Goal: Find specific page/section: Find specific page/section

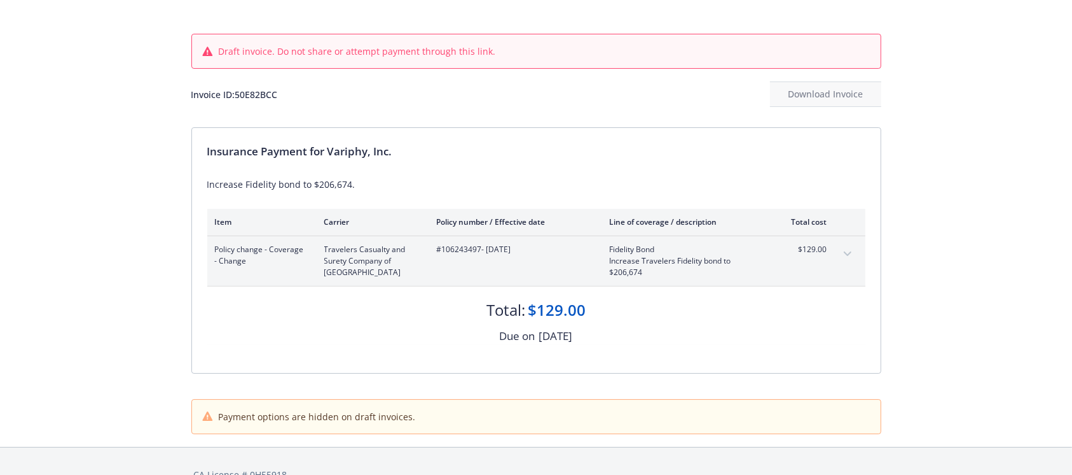
scroll to position [78, 0]
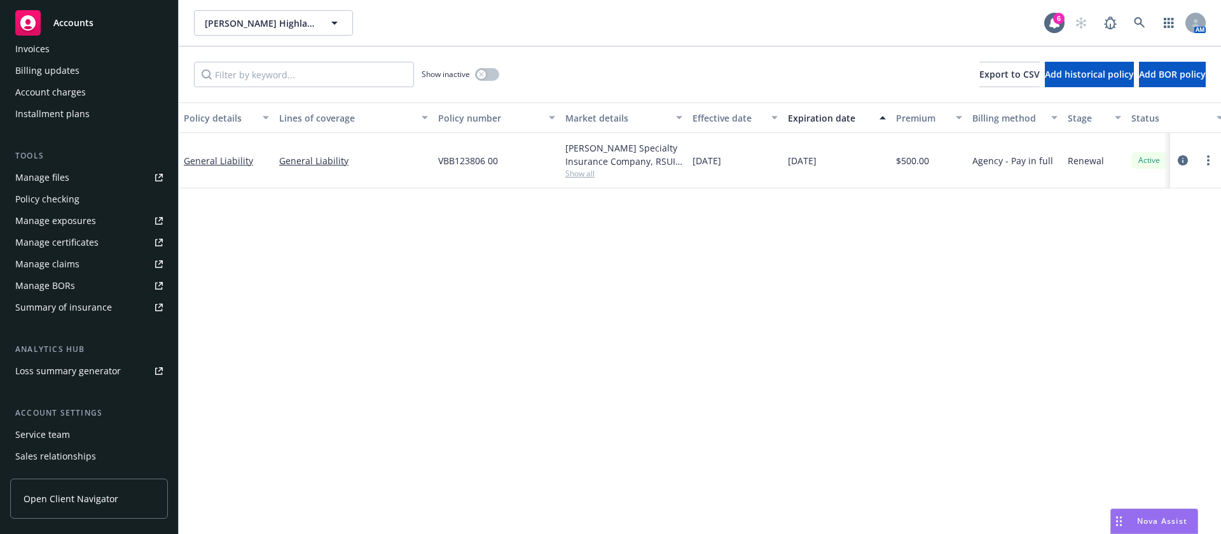
scroll to position [317, 0]
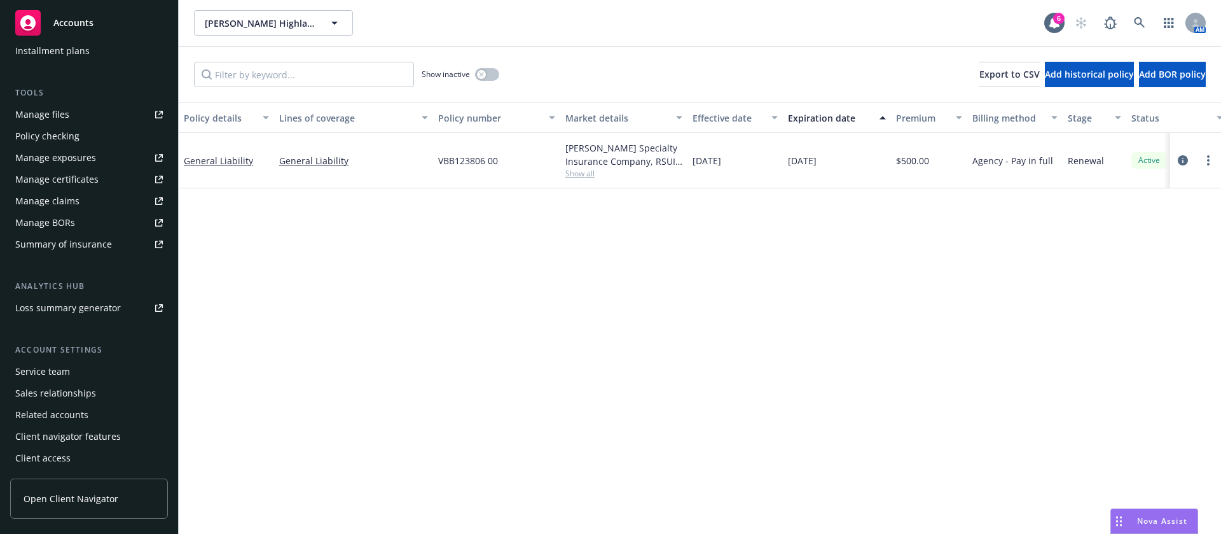
click at [81, 369] on div "Service team" at bounding box center [89, 371] width 148 height 20
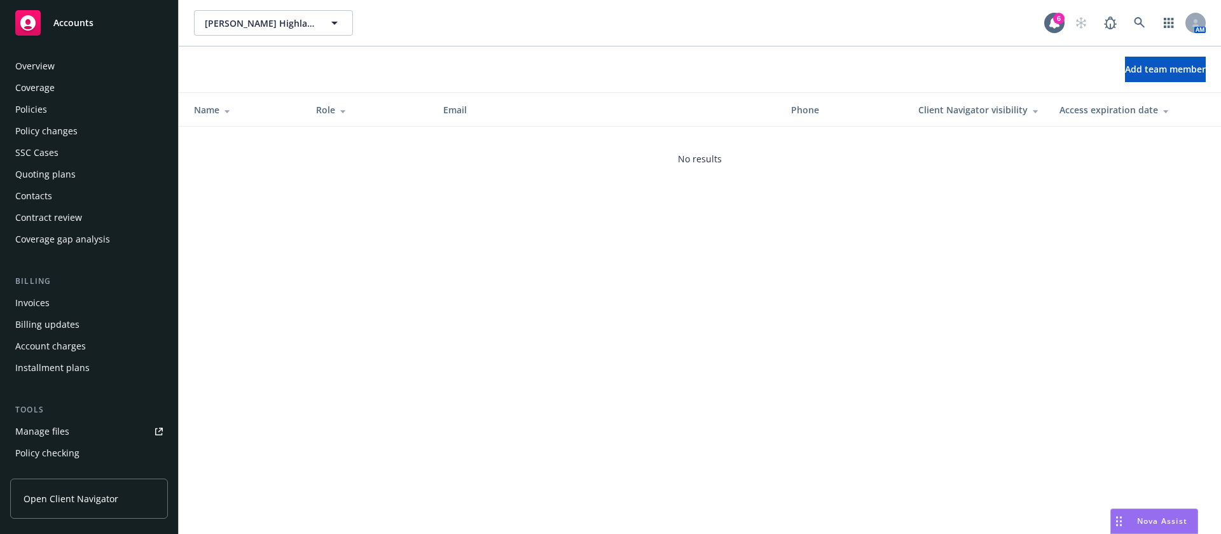
scroll to position [317, 0]
